Goal: Answer question/provide support

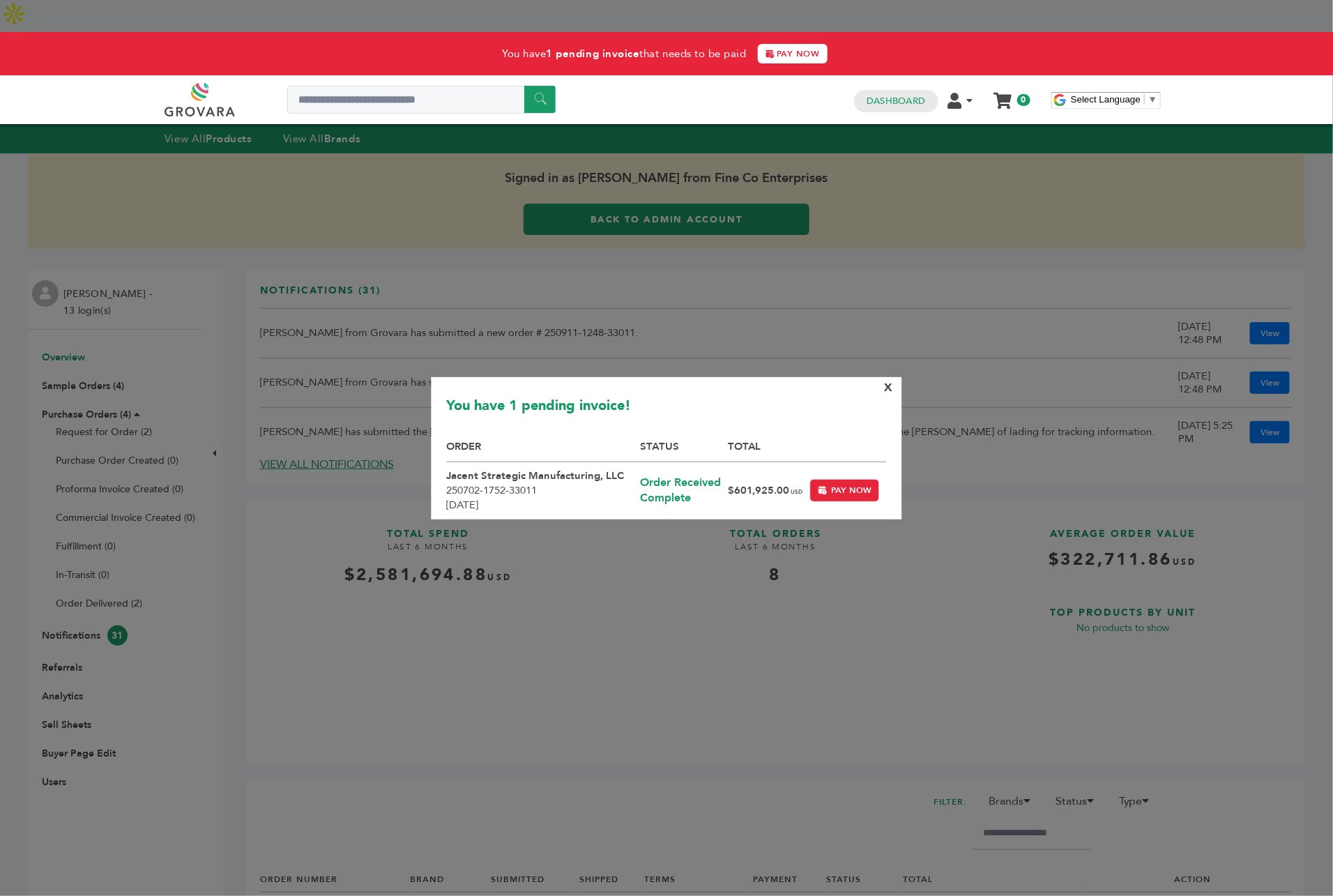
click at [887, 385] on span "X" at bounding box center [888, 387] width 9 height 16
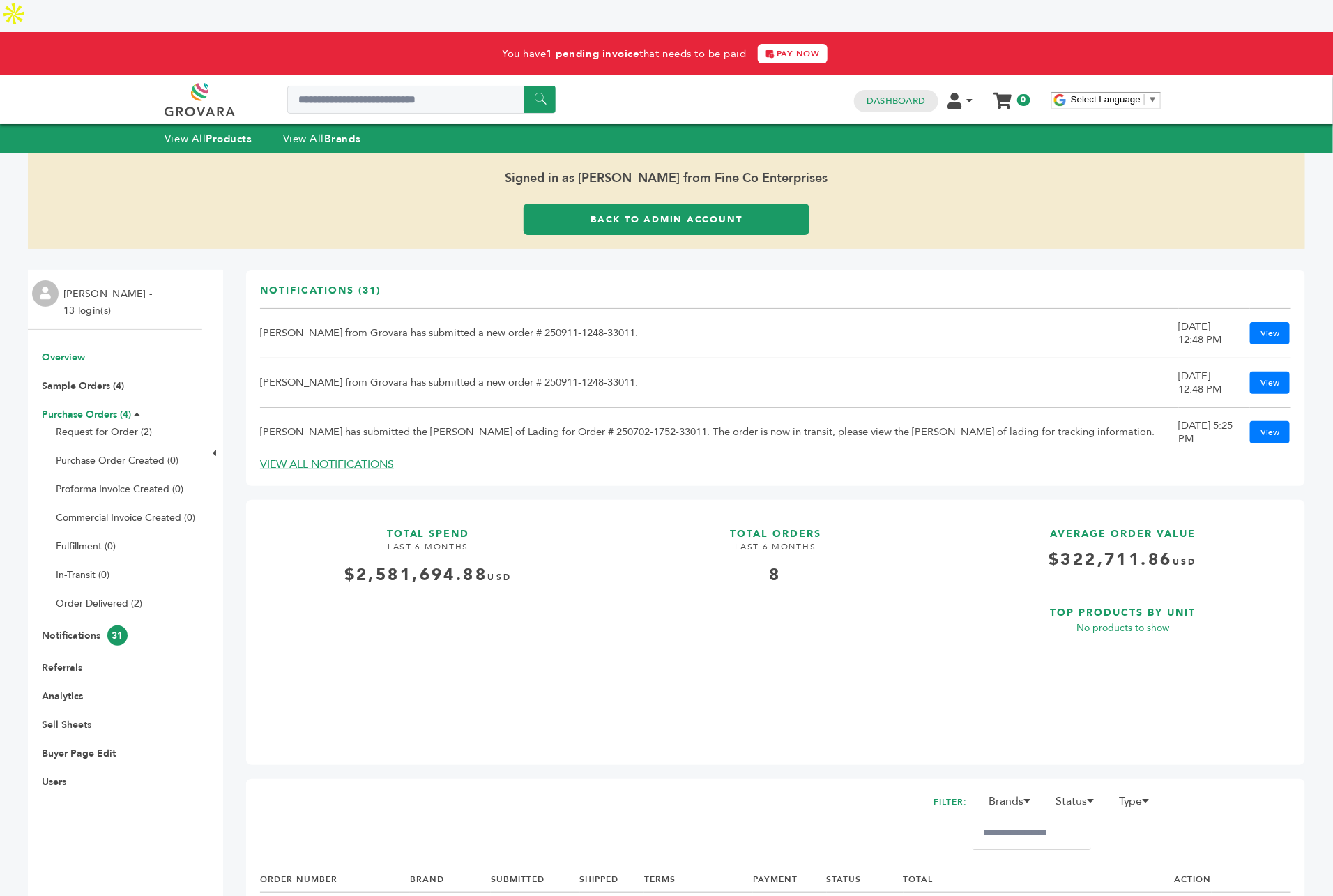
click at [64, 408] on link "Purchase Orders (4)" at bounding box center [86, 414] width 90 height 13
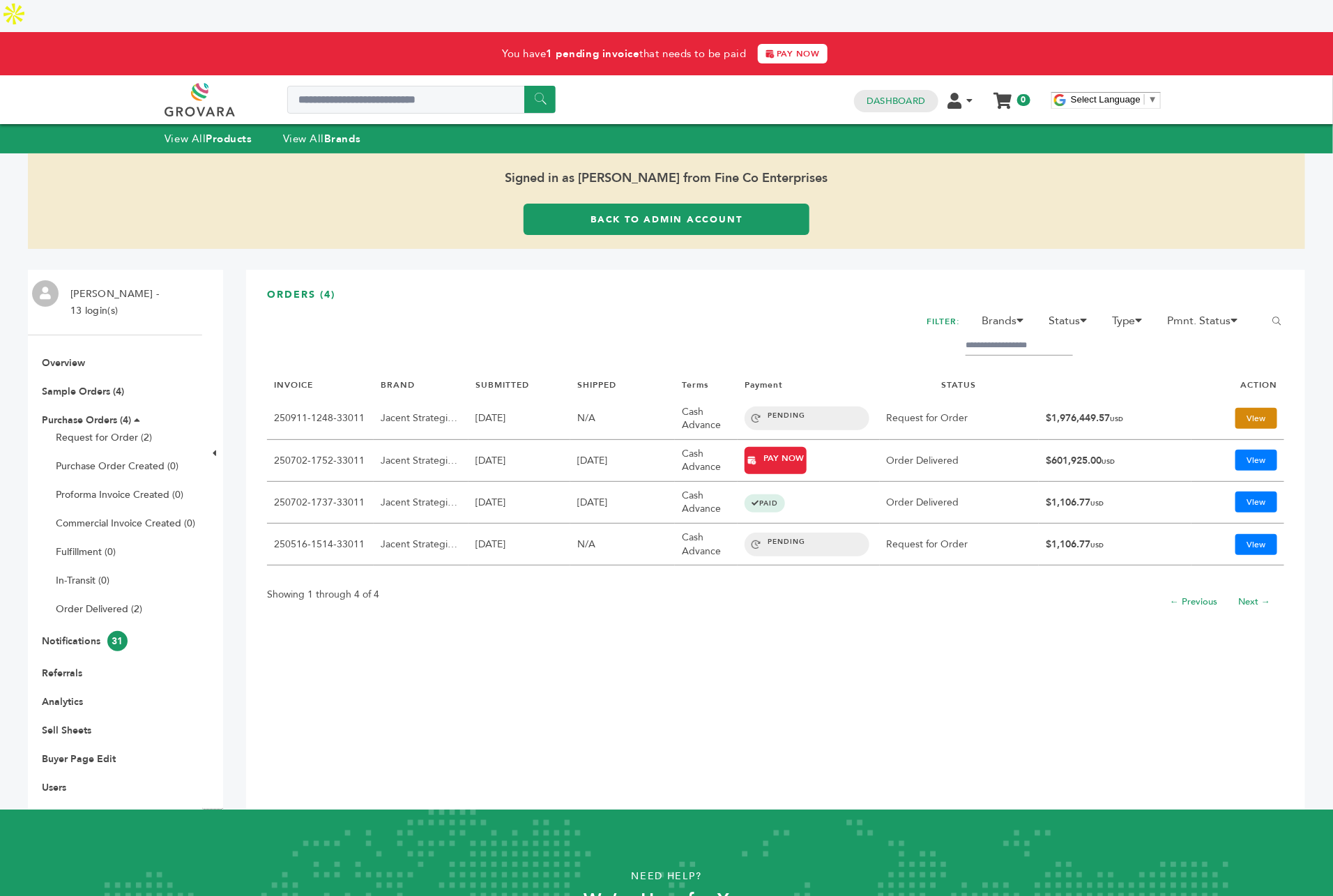
click at [1236, 408] on link "View" at bounding box center [1256, 418] width 42 height 21
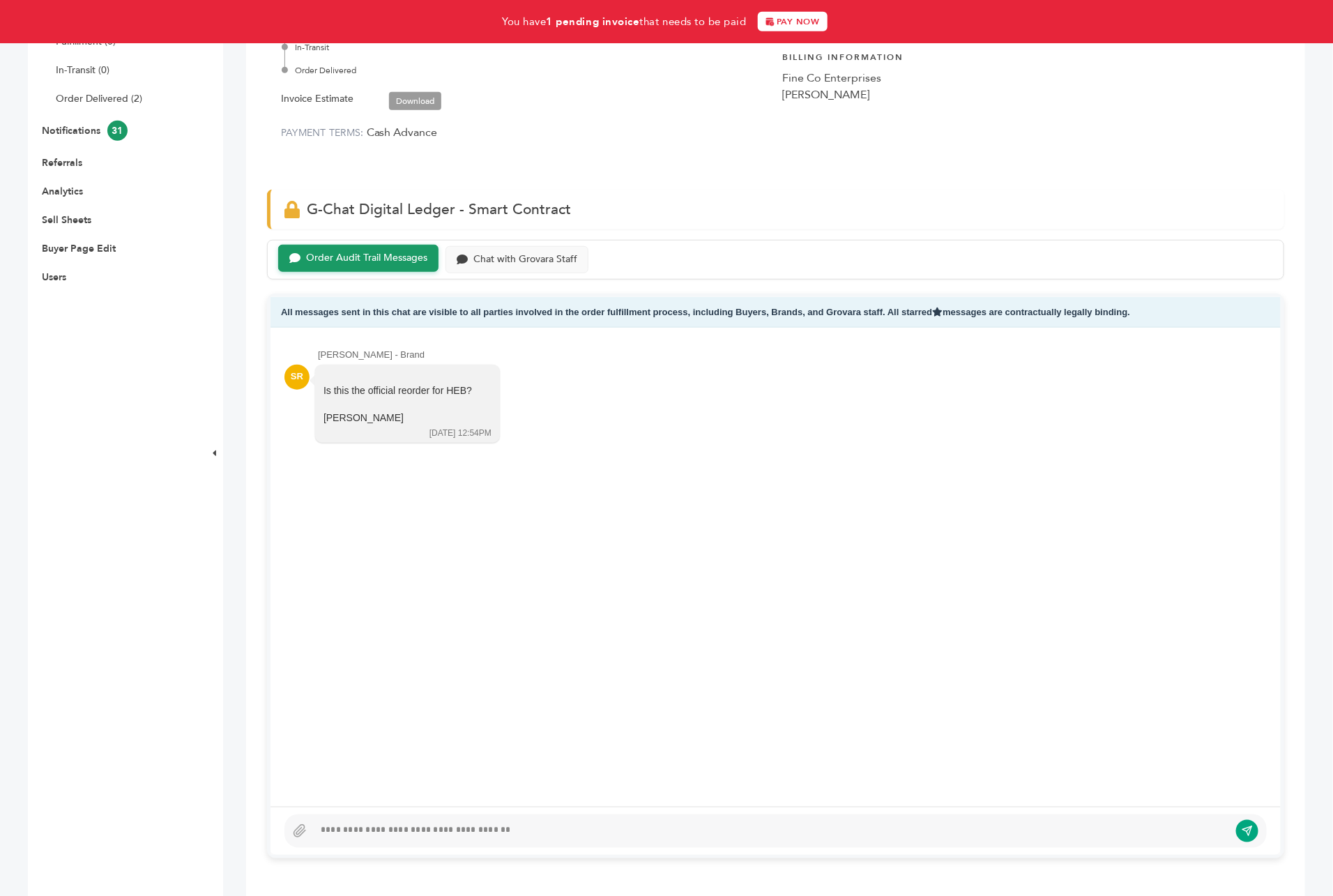
scroll to position [504, 0]
click at [378, 823] on div at bounding box center [771, 831] width 916 height 17
paste div
click at [341, 823] on div "**********" at bounding box center [763, 831] width 900 height 17
click at [368, 823] on div "**********" at bounding box center [763, 831] width 900 height 17
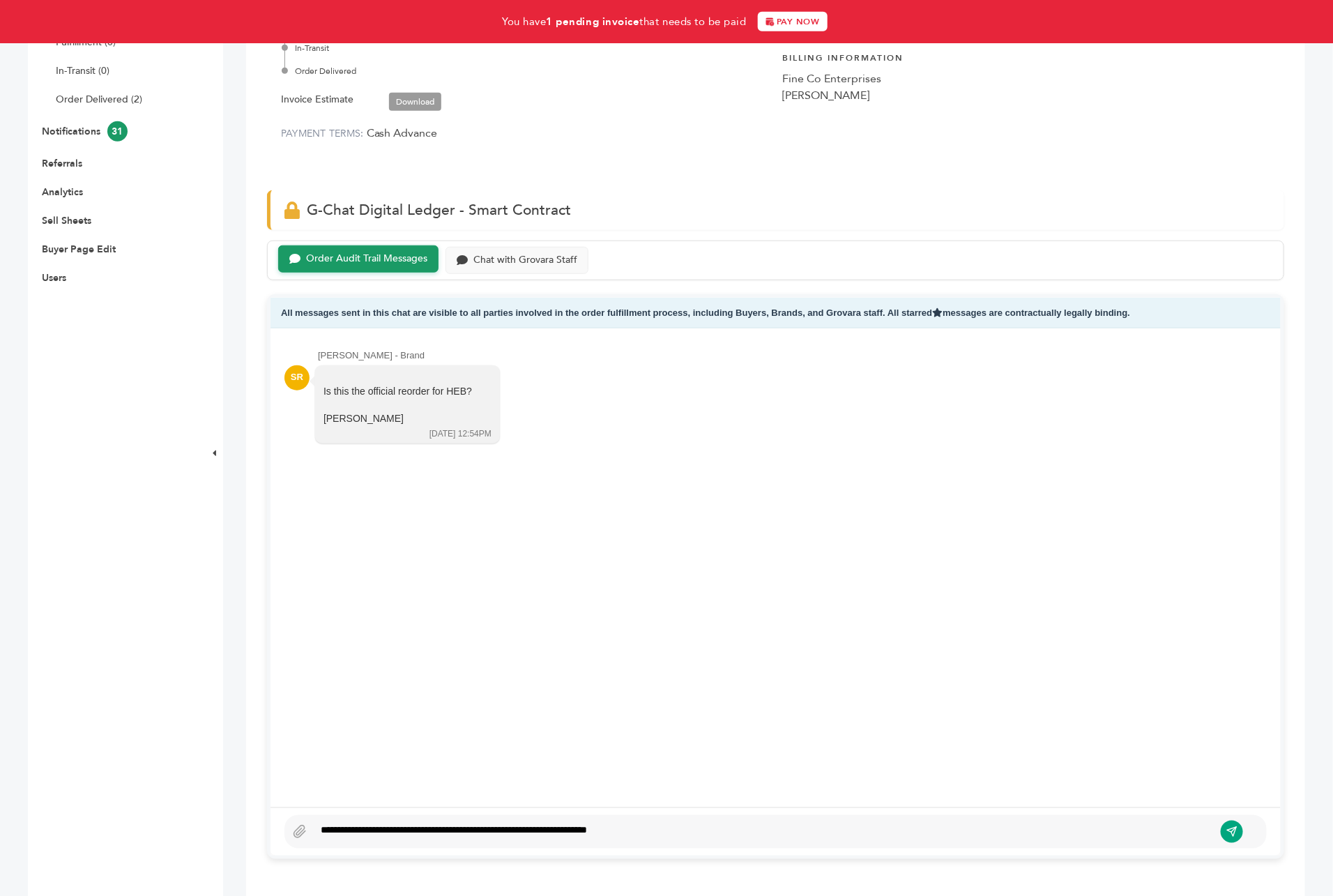
click at [666, 823] on div "**********" at bounding box center [763, 831] width 900 height 17
click at [323, 823] on div "**********" at bounding box center [763, 831] width 900 height 17
click at [1228, 825] on icon "submit" at bounding box center [1232, 831] width 12 height 12
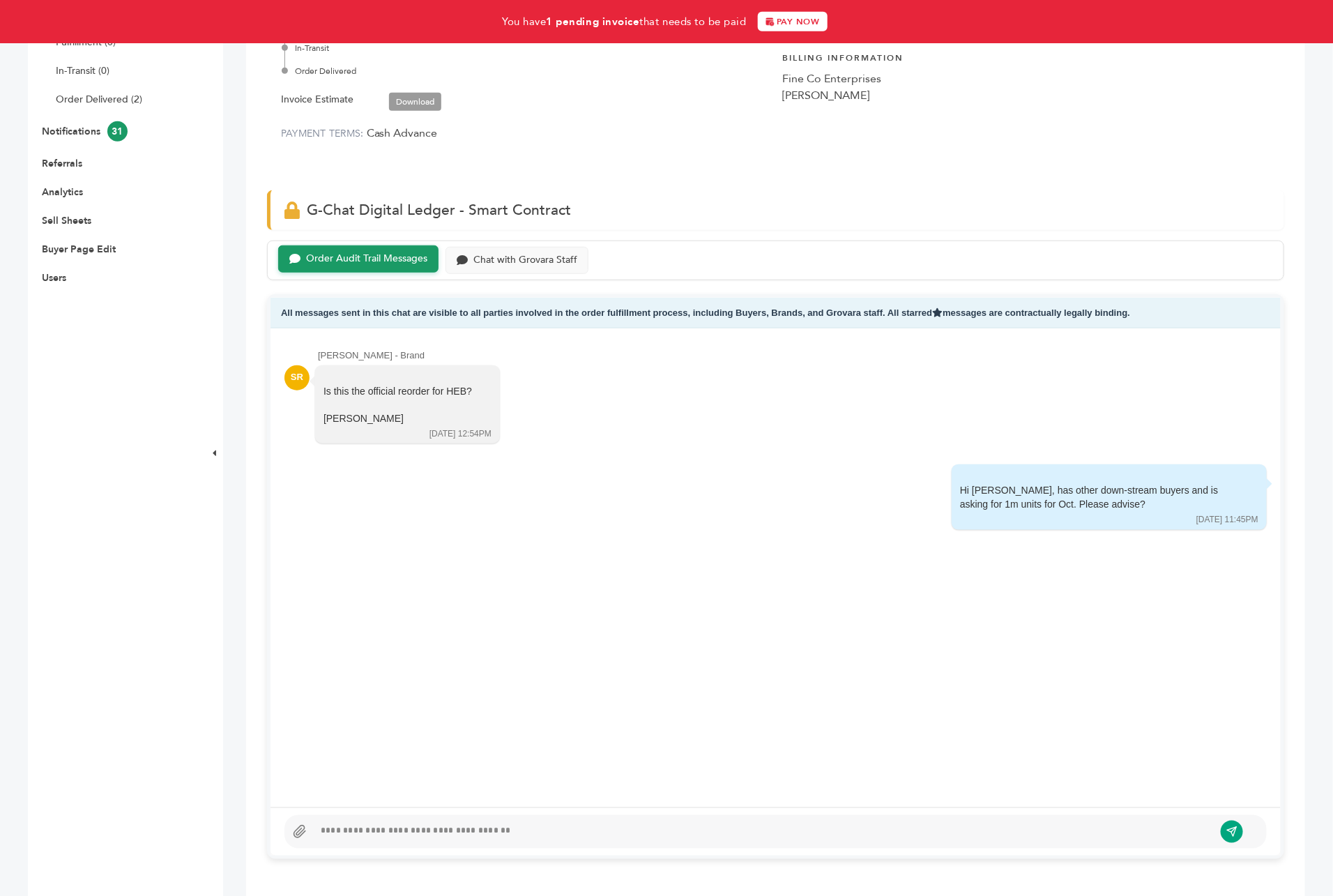
click at [302, 824] on icon at bounding box center [300, 832] width 14 height 14
click at [0, 0] on input "file" at bounding box center [0, 0] width 0 height 0
click at [299, 825] on icon at bounding box center [299, 831] width 11 height 12
click at [0, 0] on input "file" at bounding box center [0, 0] width 0 height 0
click at [357, 815] on div at bounding box center [776, 832] width 982 height 34
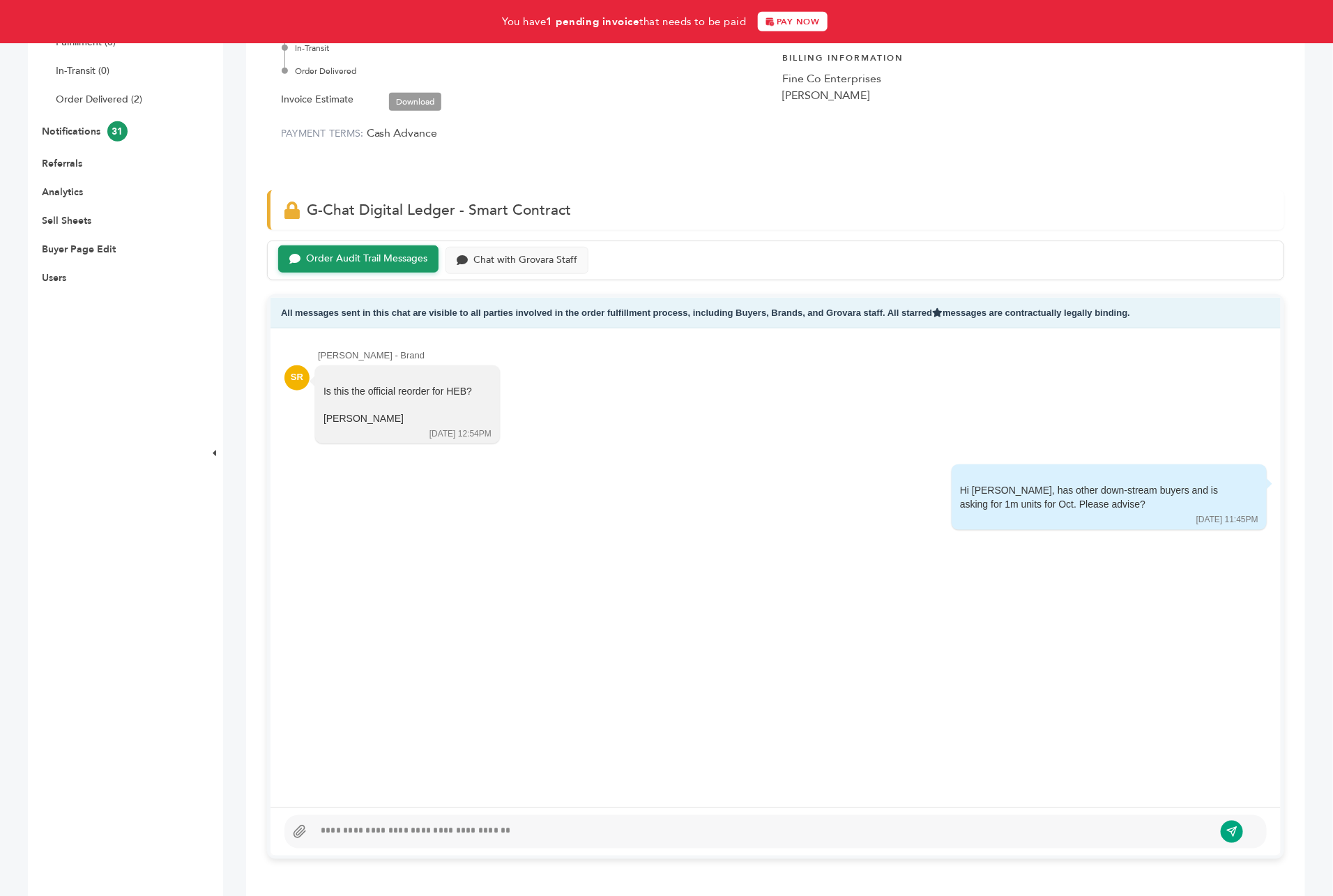
click at [293, 824] on icon at bounding box center [300, 832] width 14 height 14
click at [0, 0] on input "file" at bounding box center [0, 0] width 0 height 0
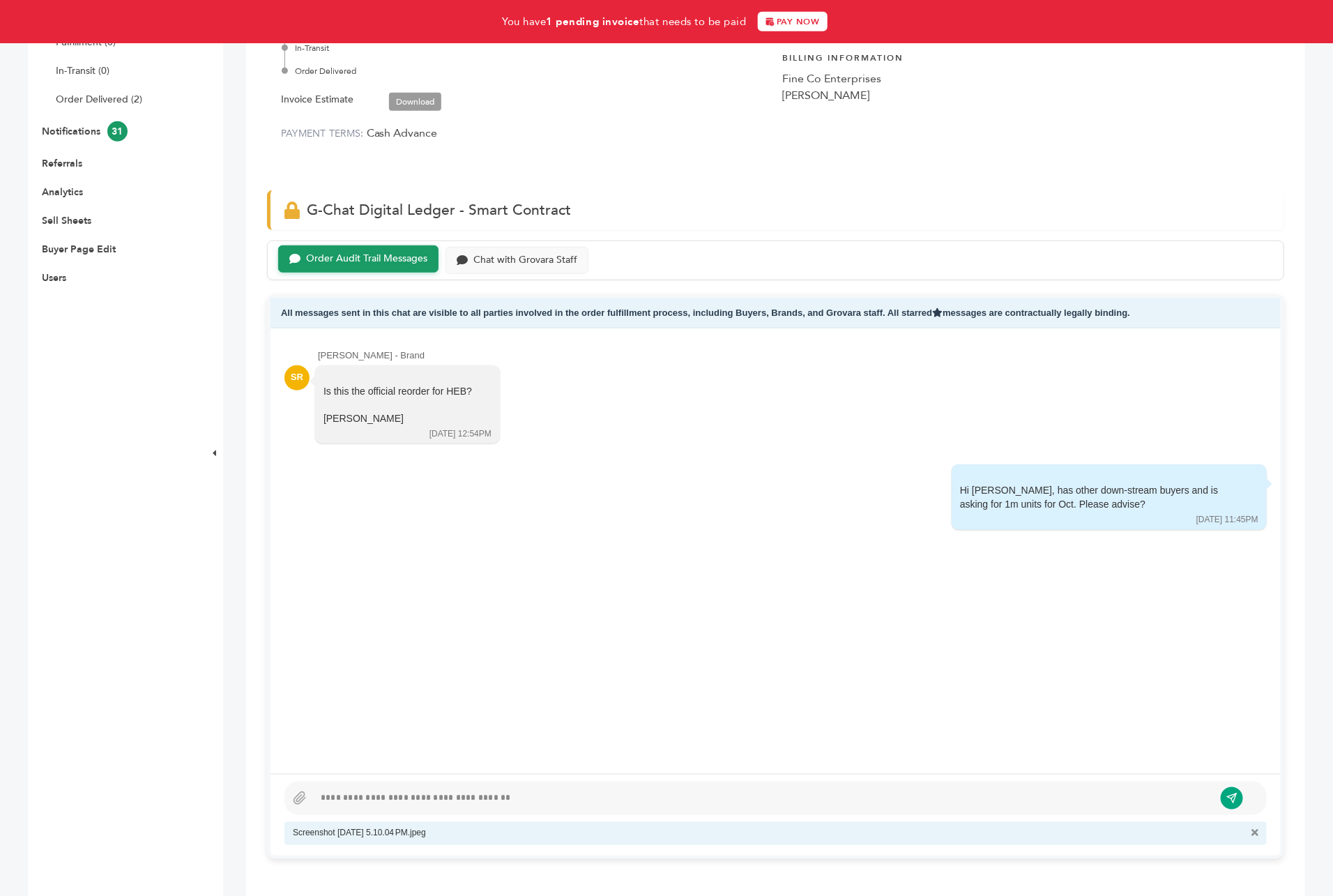
click at [432, 790] on div at bounding box center [763, 798] width 900 height 17
click at [1236, 786] on button "submit" at bounding box center [1232, 798] width 24 height 24
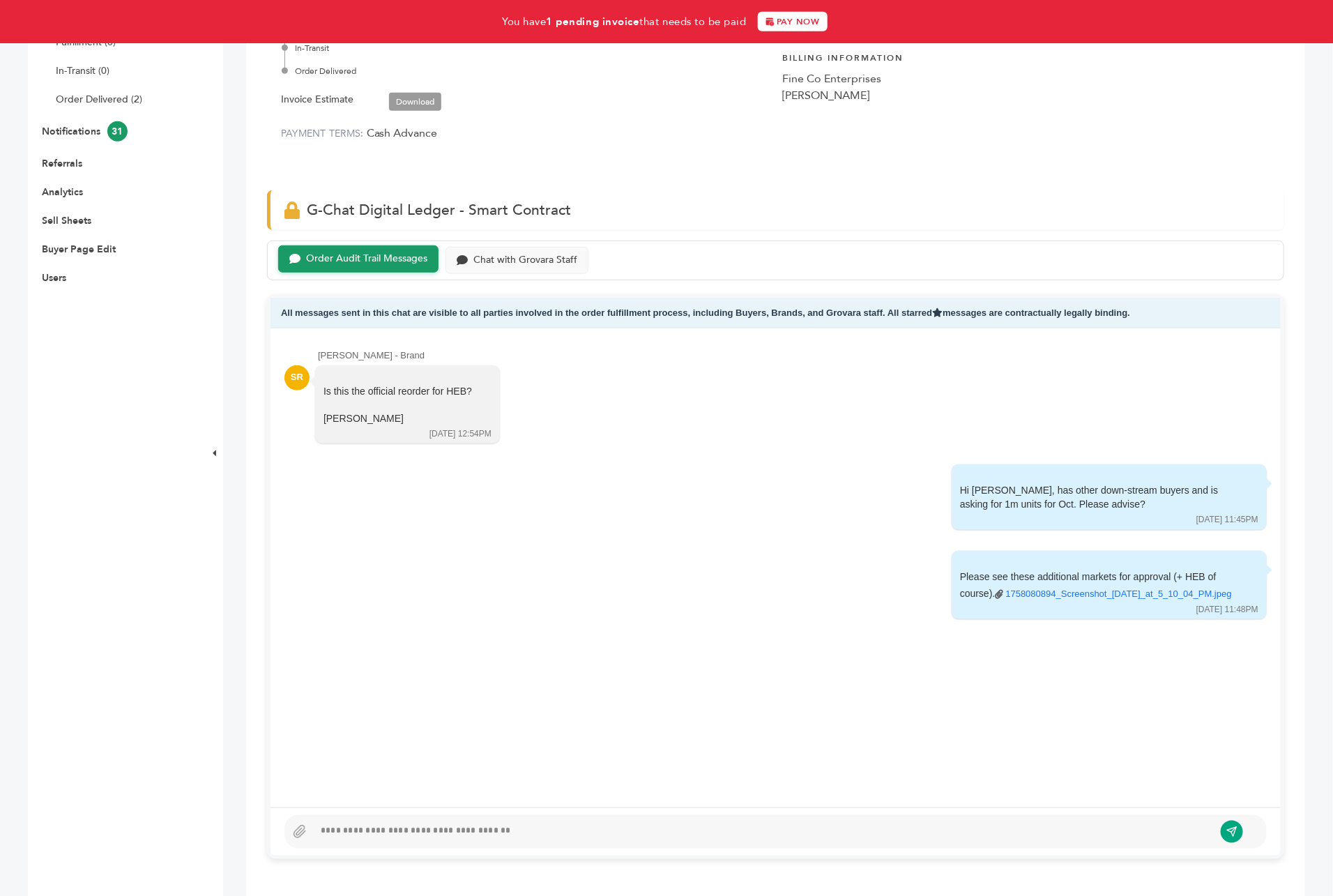
click at [121, 391] on div "Daniel Fine - 13 login(s) Overview Sample Orders (4) Purchase Orders (4) Reques…" at bounding box center [115, 703] width 174 height 1874
